Goal: Task Accomplishment & Management: Complete application form

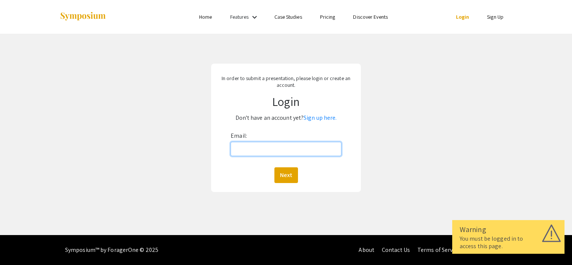
click at [287, 146] on input "Email:" at bounding box center [286, 149] width 111 height 14
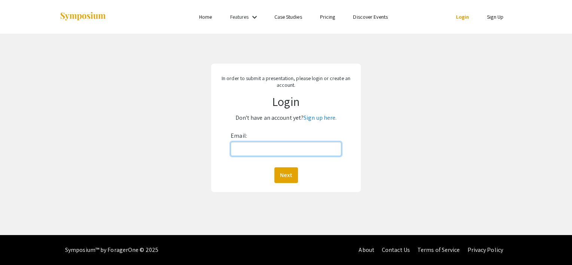
type input "[EMAIL_ADDRESS][DOMAIN_NAME]"
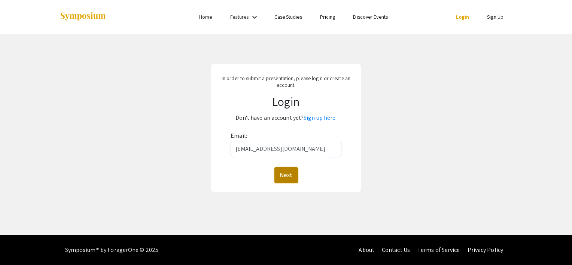
click at [280, 173] on button "Next" at bounding box center [286, 175] width 24 height 16
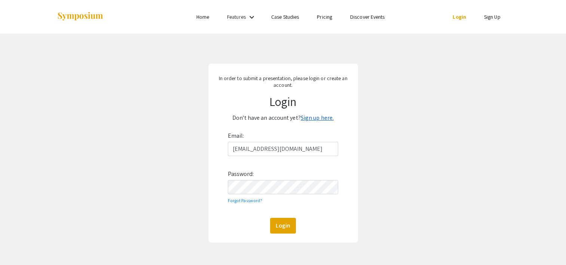
click at [328, 116] on link "Sign up here." at bounding box center [317, 118] width 33 height 8
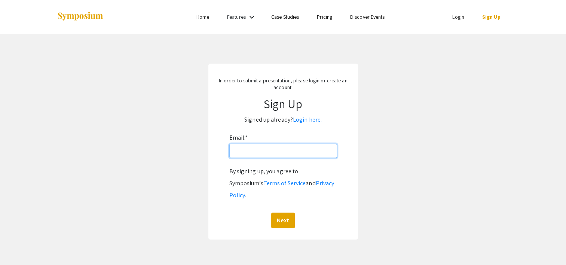
click at [254, 155] on input "Email: *" at bounding box center [283, 151] width 108 height 14
type input "[EMAIL_ADDRESS][DOMAIN_NAME]"
click at [283, 213] on button "Next" at bounding box center [283, 221] width 24 height 16
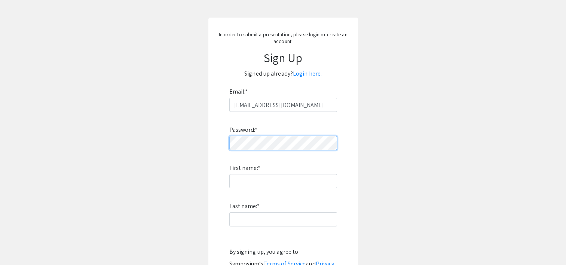
scroll to position [72, 0]
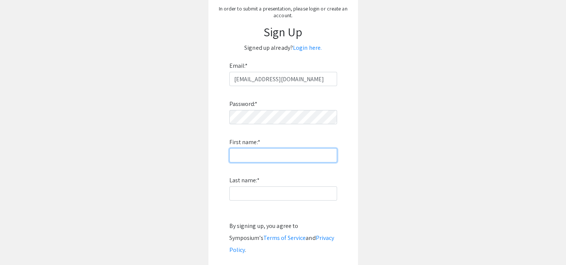
click at [249, 152] on input "First name: *" at bounding box center [283, 155] width 108 height 14
type input "[PERSON_NAME]"
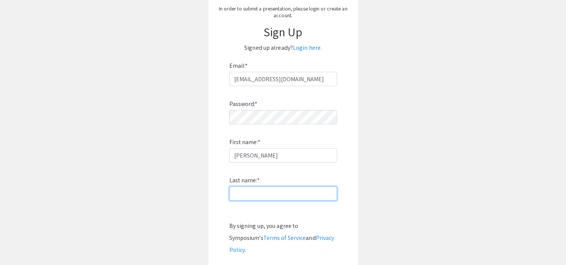
click at [232, 192] on input "Last name: *" at bounding box center [283, 193] width 108 height 14
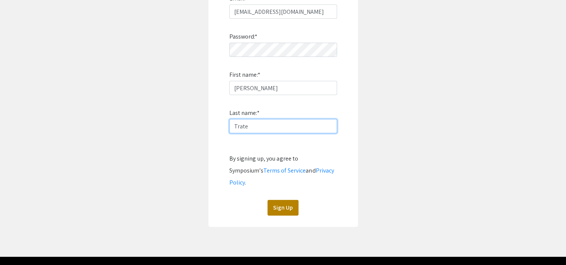
type input "Trate"
click at [295, 200] on button "Sign Up" at bounding box center [283, 208] width 31 height 16
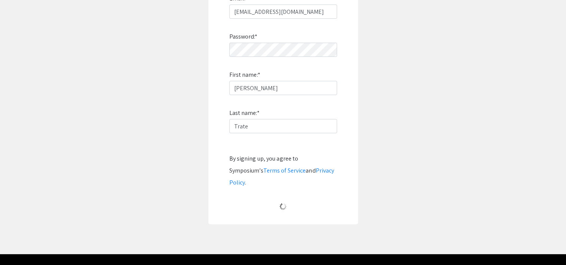
scroll to position [15, 0]
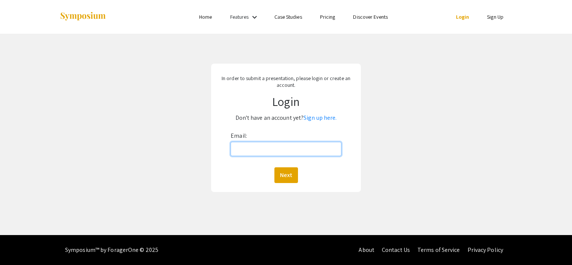
click at [248, 145] on input "Email:" at bounding box center [286, 149] width 111 height 14
type input "[EMAIL_ADDRESS][DOMAIN_NAME]"
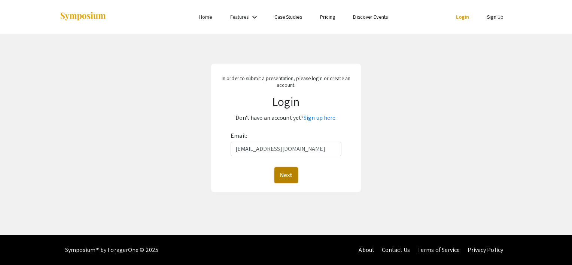
click at [289, 168] on button "Next" at bounding box center [286, 175] width 24 height 16
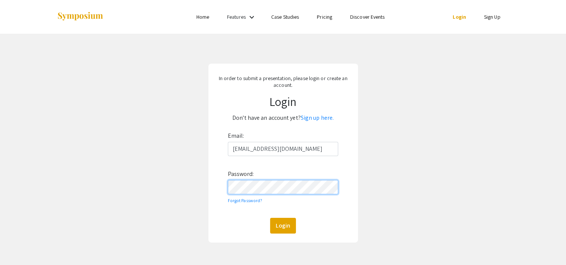
click at [270, 218] on button "Login" at bounding box center [283, 226] width 26 height 16
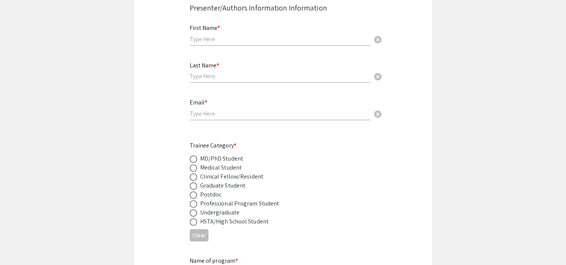
scroll to position [229, 0]
click at [198, 36] on input "text" at bounding box center [280, 40] width 181 height 8
type input "[PERSON_NAME]"
type input "Trate"
type input "[EMAIL_ADDRESS][DOMAIN_NAME]"
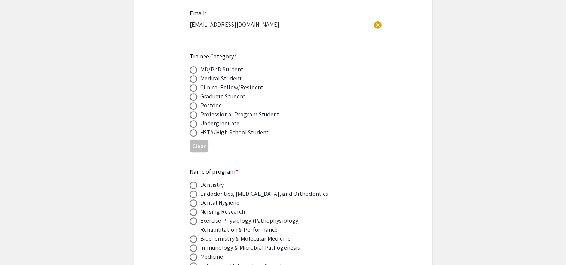
scroll to position [320, 0]
click at [192, 92] on span at bounding box center [193, 95] width 7 height 7
click at [192, 92] on input "radio" at bounding box center [193, 95] width 7 height 7
radio input "true"
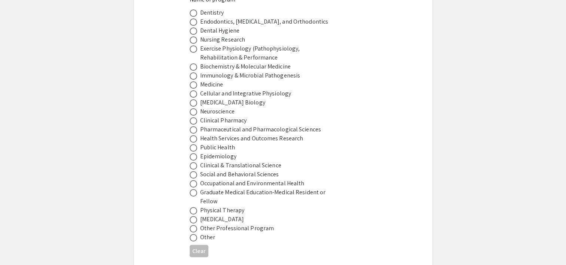
scroll to position [491, 0]
drag, startPoint x: 169, startPoint y: 71, endPoint x: 126, endPoint y: 102, distance: 53.2
click at [196, 108] on span at bounding box center [193, 111] width 7 height 7
click at [196, 108] on input "radio" at bounding box center [193, 111] width 7 height 7
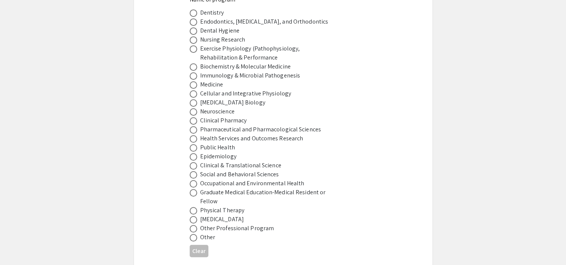
radio input "true"
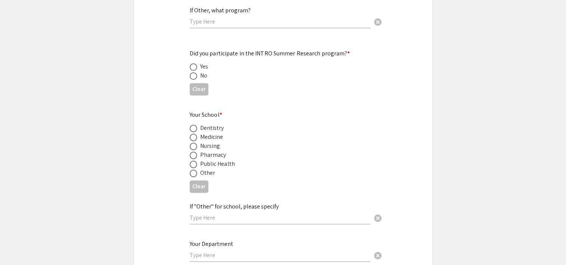
scroll to position [752, 0]
click at [191, 71] on span at bounding box center [193, 74] width 7 height 7
click at [191, 71] on input "radio" at bounding box center [193, 74] width 7 height 7
radio input "true"
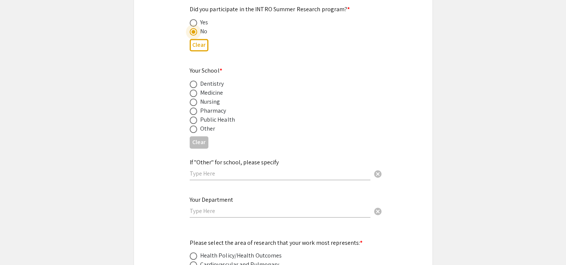
scroll to position [797, 0]
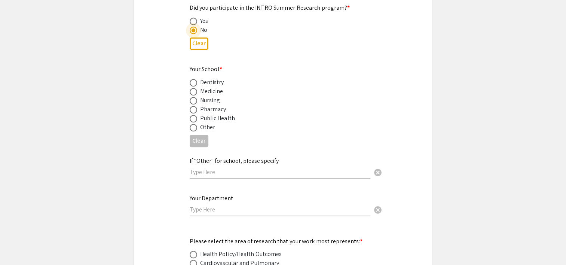
click at [193, 88] on span at bounding box center [193, 91] width 7 height 7
click at [193, 88] on input "radio" at bounding box center [193, 91] width 7 height 7
radio input "true"
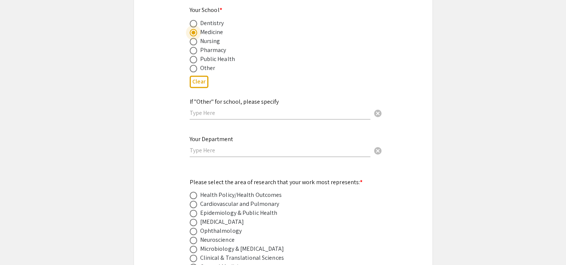
scroll to position [908, 0]
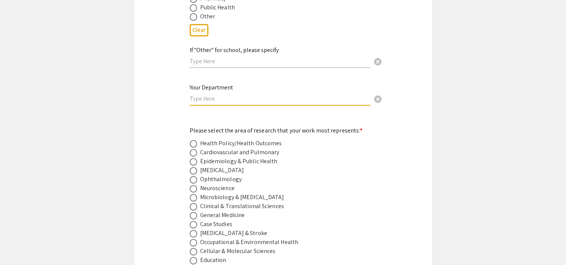
click at [232, 95] on input "text" at bounding box center [280, 99] width 181 height 8
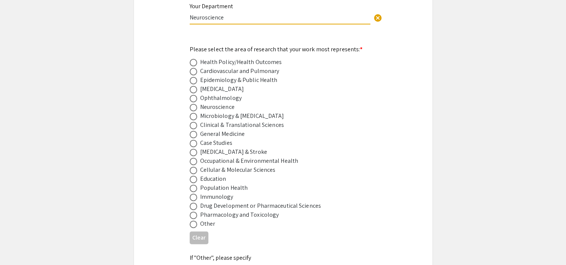
scroll to position [991, 0]
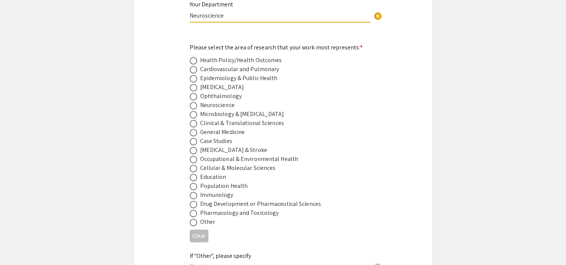
type input "Neuroscience"
click at [195, 102] on span at bounding box center [193, 105] width 7 height 7
click at [195, 102] on input "radio" at bounding box center [193, 105] width 7 height 7
radio input "true"
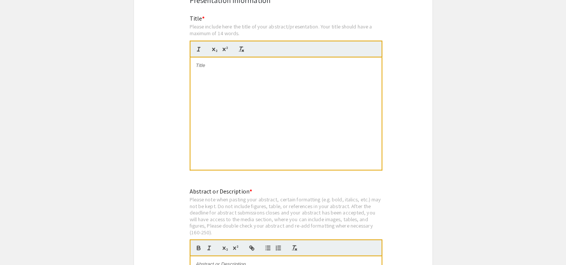
scroll to position [1369, 0]
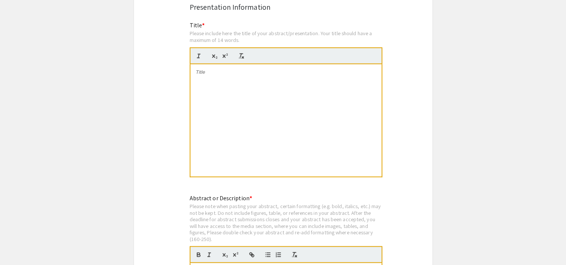
click at [217, 64] on div at bounding box center [286, 120] width 191 height 112
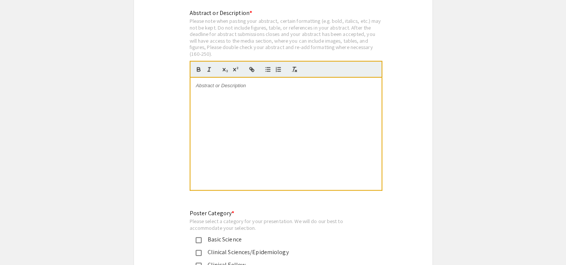
scroll to position [1555, 0]
click at [222, 79] on div at bounding box center [286, 133] width 191 height 112
click at [217, 82] on p at bounding box center [286, 85] width 180 height 7
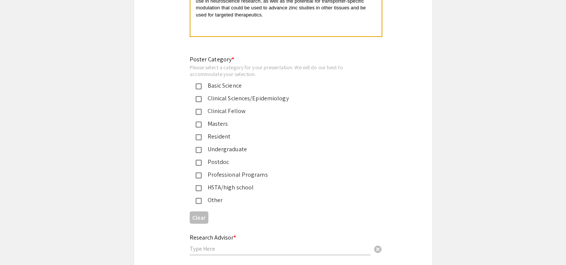
scroll to position [1719, 0]
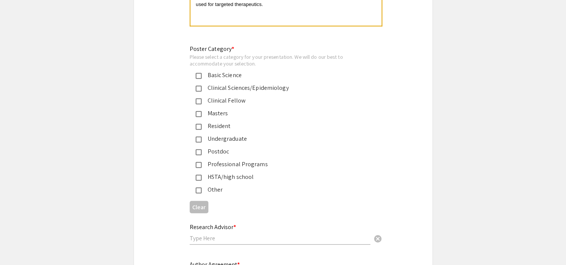
click at [193, 71] on div "Basic Science" at bounding box center [277, 75] width 175 height 9
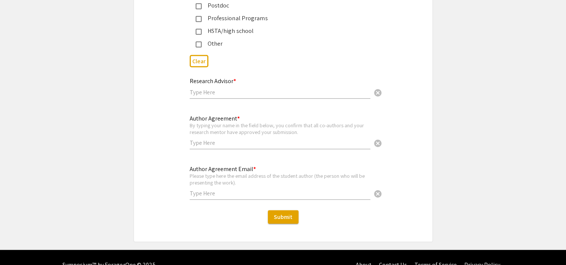
scroll to position [1865, 0]
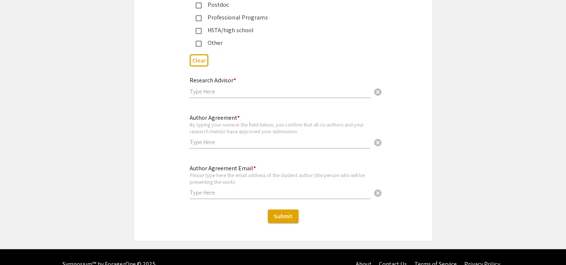
click at [213, 73] on div "Research Advisor * cancel" at bounding box center [280, 84] width 181 height 28
type input "[PERSON_NAME]"
click at [201, 138] on input "text" at bounding box center [280, 142] width 181 height 8
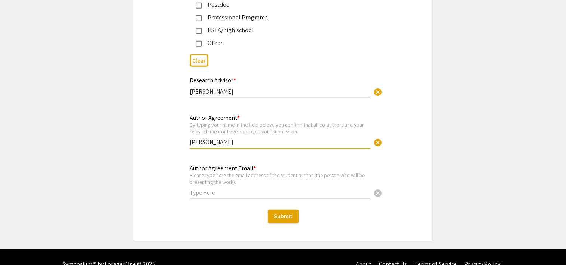
type input "[PERSON_NAME]"
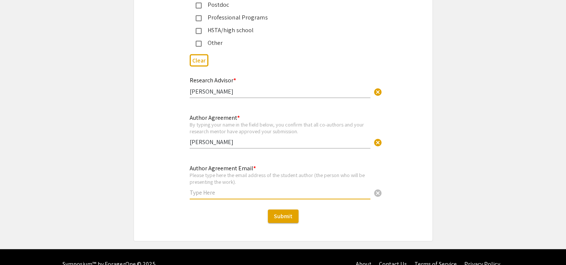
click at [214, 189] on input "text" at bounding box center [280, 193] width 181 height 8
type input "[EMAIL_ADDRESS][DOMAIN_NAME]"
click at [161, 137] on div "Author Agreement * By typing your name in the field below, you confirm that all…" at bounding box center [283, 135] width 299 height 45
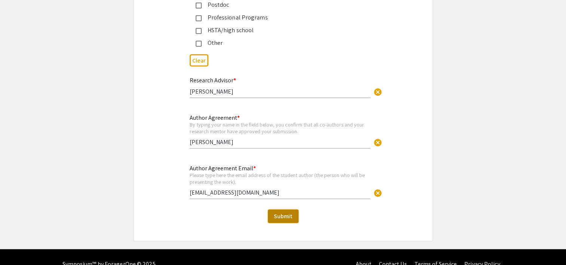
click at [285, 212] on span "Submit" at bounding box center [283, 216] width 19 height 8
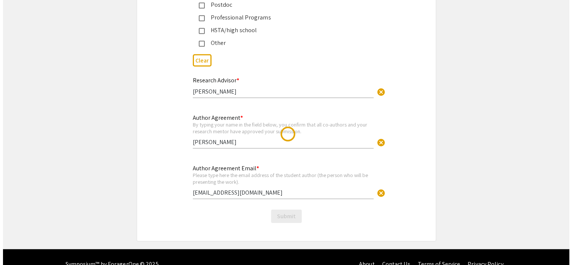
scroll to position [0, 0]
